Goal: Navigation & Orientation: Understand site structure

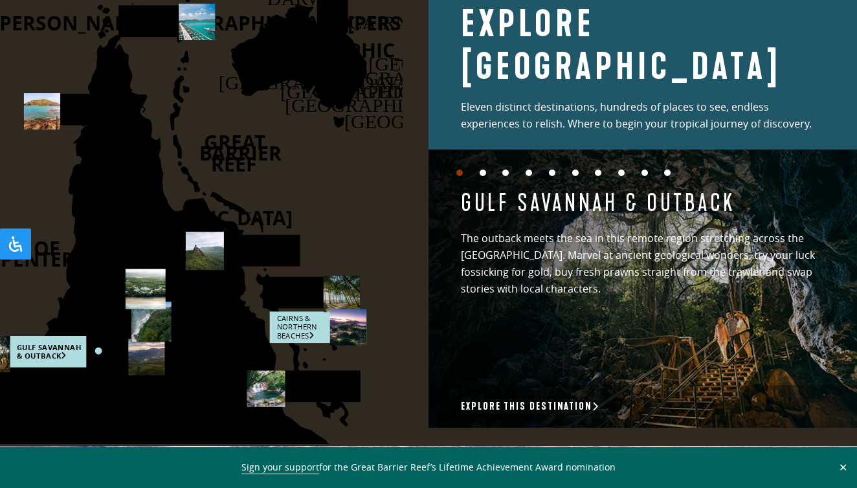
scroll to position [1793, 0]
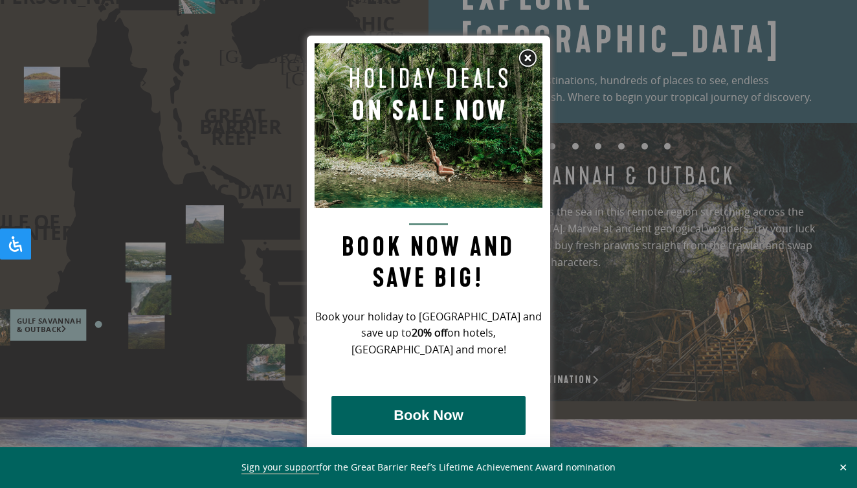
click at [529, 58] on img at bounding box center [527, 58] width 19 height 19
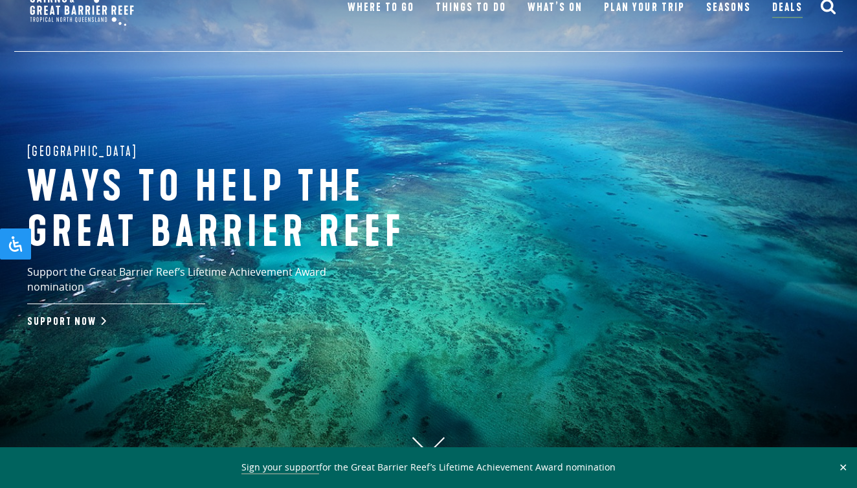
scroll to position [0, 0]
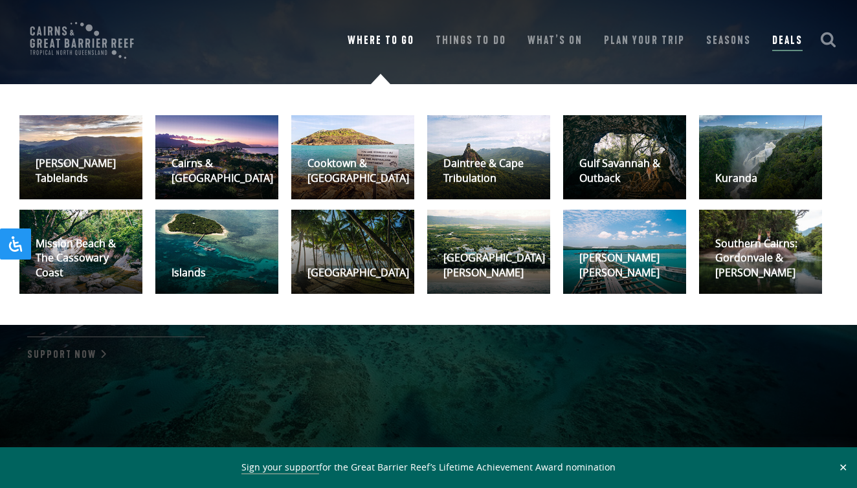
click at [384, 40] on link "Where To Go" at bounding box center [381, 41] width 67 height 18
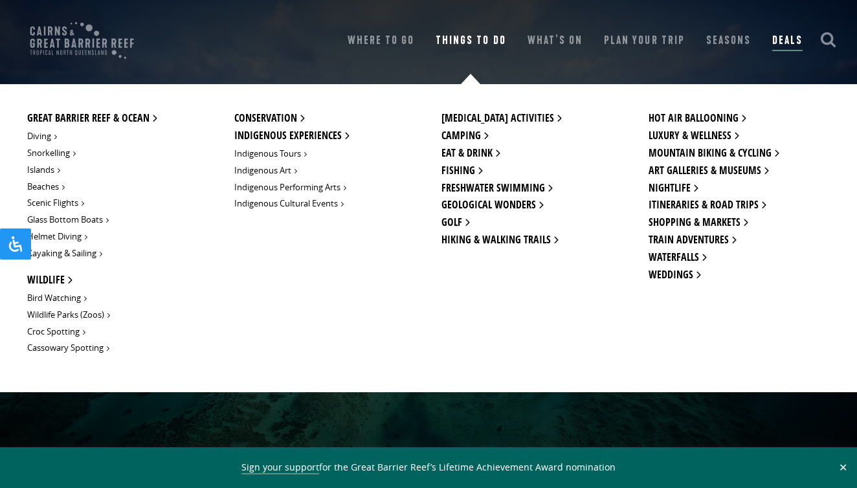
click at [474, 40] on link "Things To Do" at bounding box center [471, 41] width 70 height 18
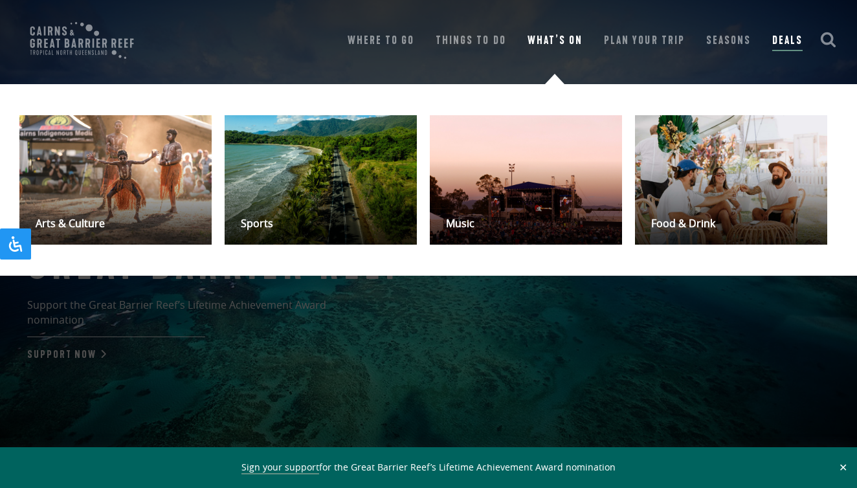
click at [578, 38] on link "What’s On" at bounding box center [554, 41] width 55 height 18
